Goal: Task Accomplishment & Management: Use online tool/utility

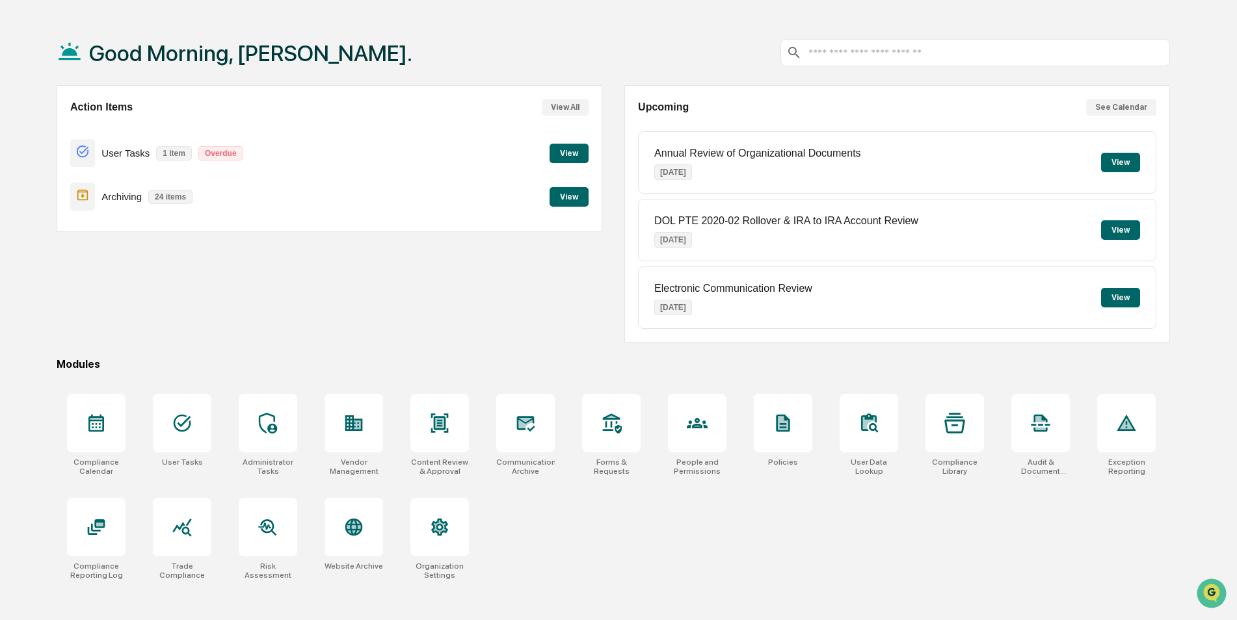
scroll to position [62, 0]
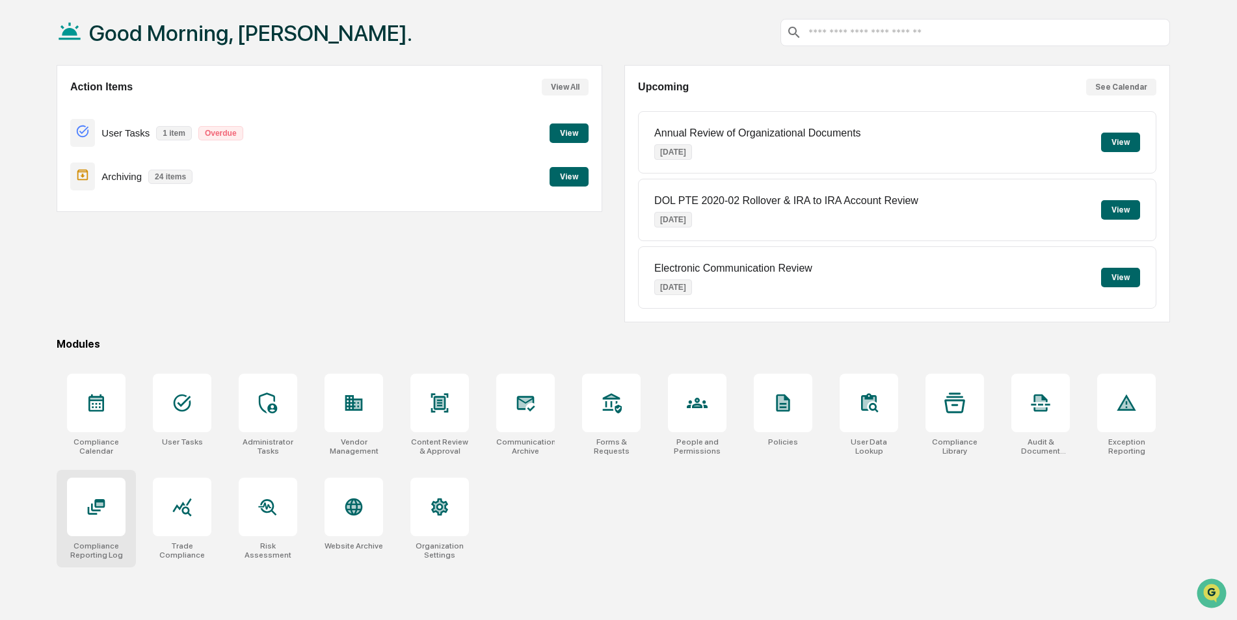
click at [109, 496] on div at bounding box center [96, 507] width 59 height 59
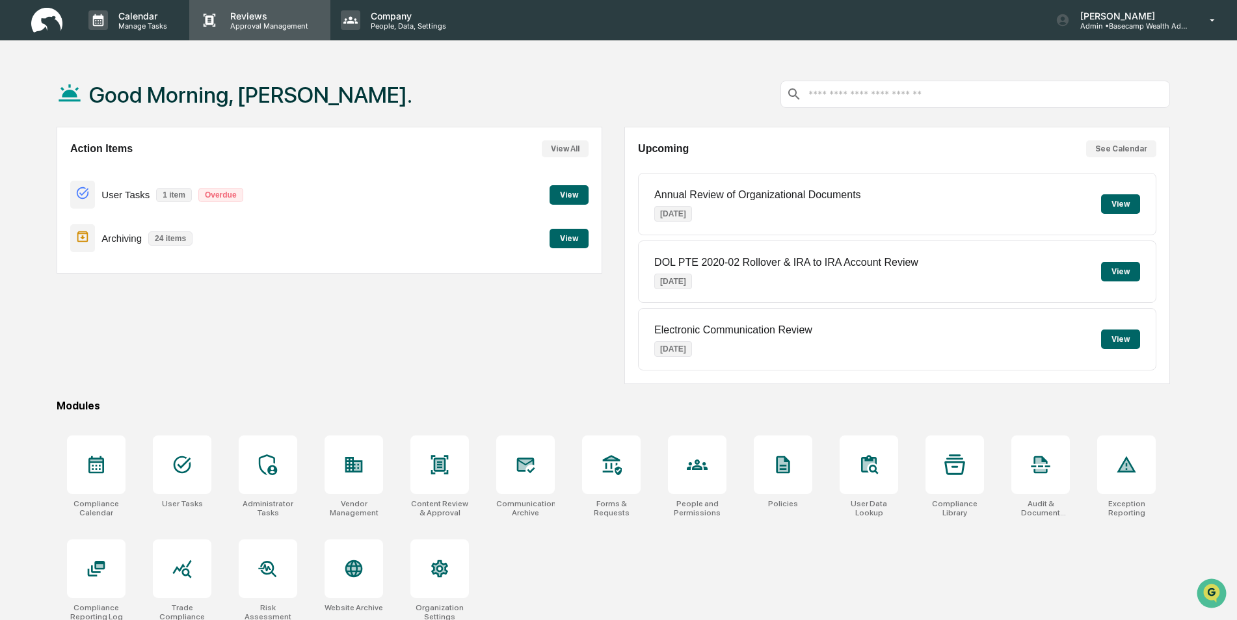
click at [256, 26] on p "Approval Management" at bounding box center [267, 25] width 95 height 9
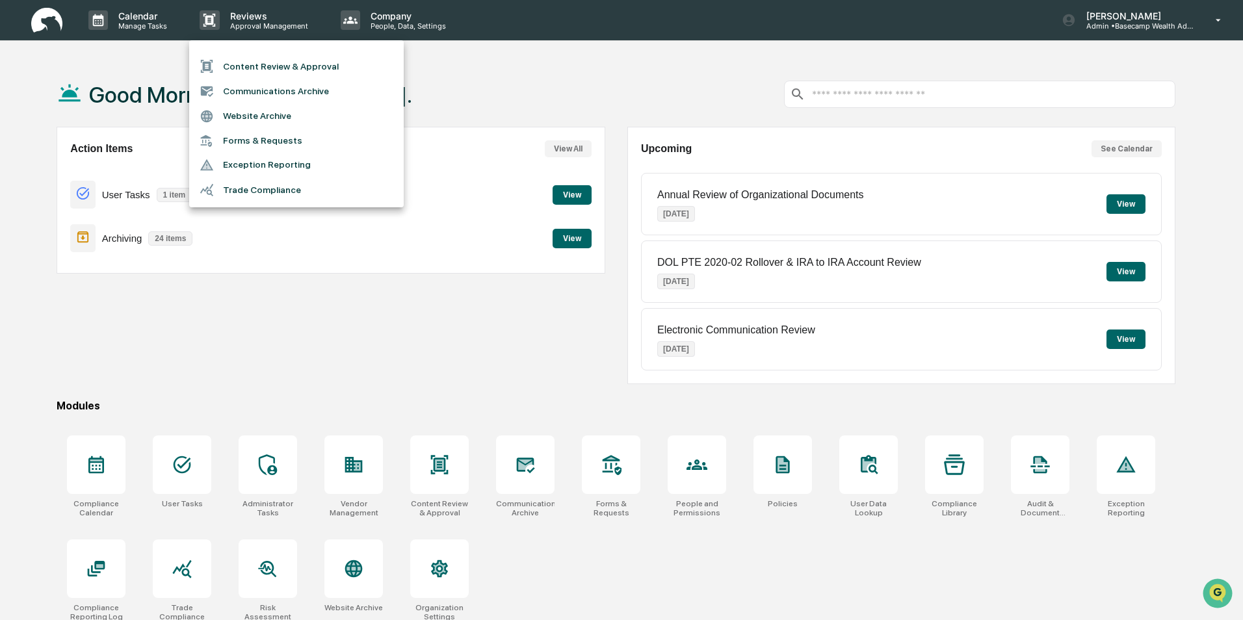
click at [252, 144] on li "Forms & Requests" at bounding box center [296, 141] width 215 height 24
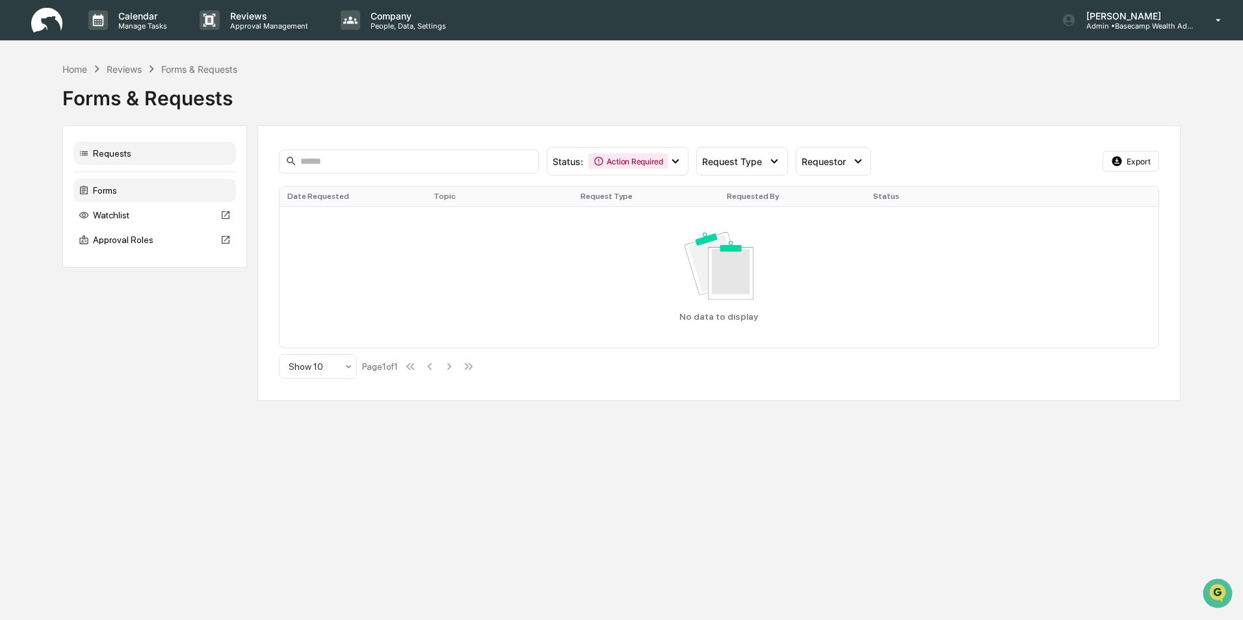
click at [100, 189] on div "Forms" at bounding box center [154, 190] width 163 height 23
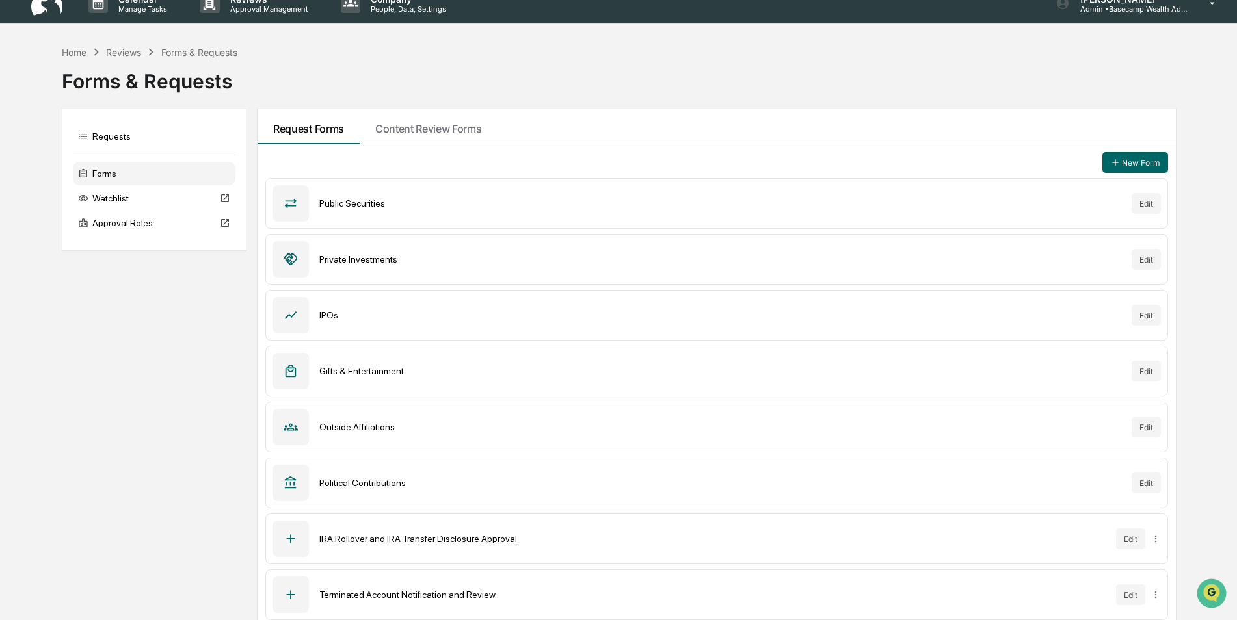
scroll to position [25, 0]
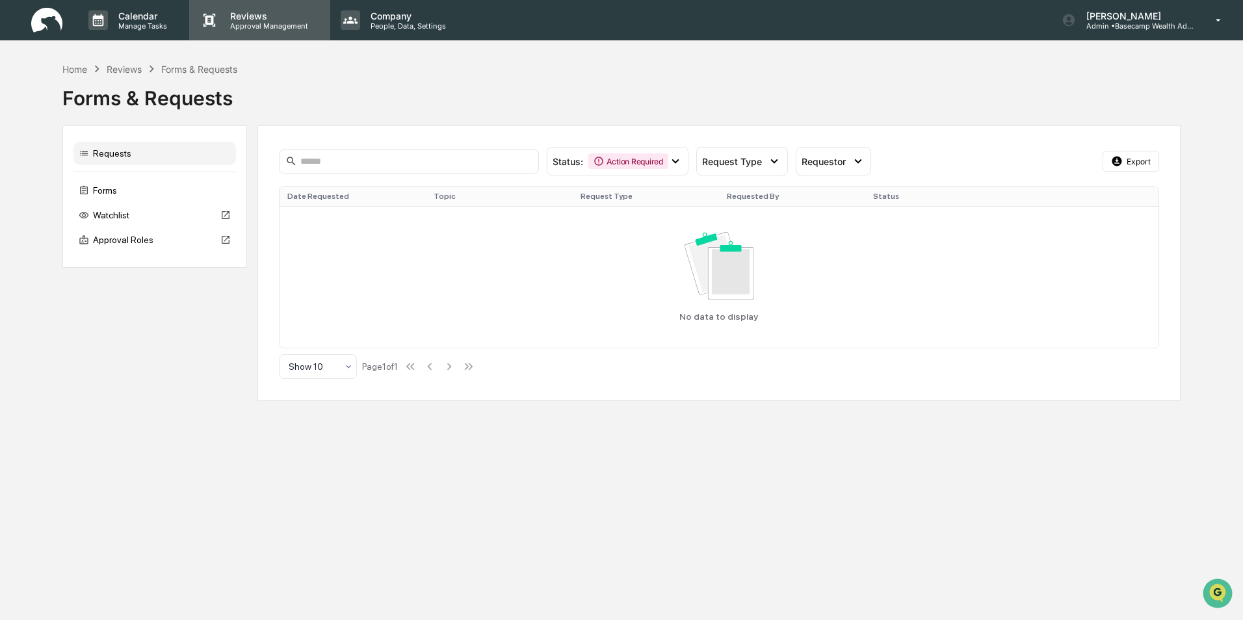
click at [271, 20] on p "Reviews" at bounding box center [267, 15] width 95 height 11
